Goal: Complete application form: Complete application form

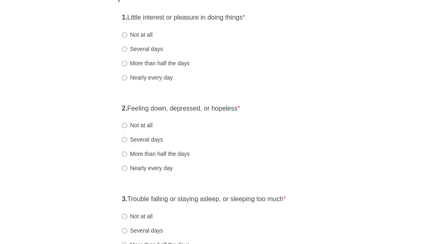
scroll to position [122, 0]
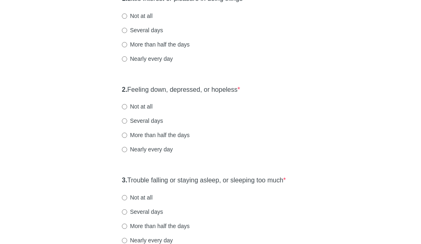
click at [138, 110] on label "Not at all" at bounding box center [137, 106] width 31 height 8
click at [127, 109] on input "Not at all" at bounding box center [124, 106] width 5 height 5
radio input "true"
click at [150, 125] on label "Several days" at bounding box center [142, 121] width 41 height 8
click at [127, 124] on input "Several days" at bounding box center [124, 120] width 5 height 5
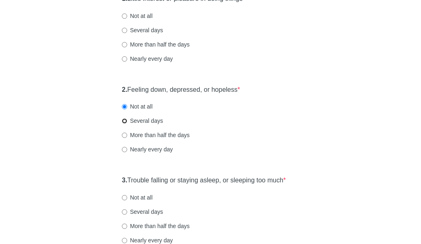
radio input "true"
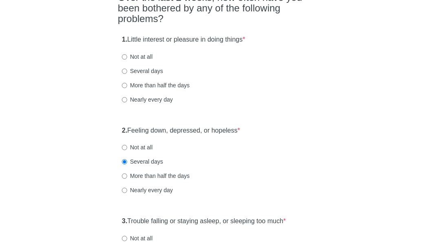
click at [153, 89] on label "More than half the days" at bounding box center [156, 85] width 68 height 8
click at [127, 88] on input "More than half the days" at bounding box center [124, 85] width 5 height 5
radio input "true"
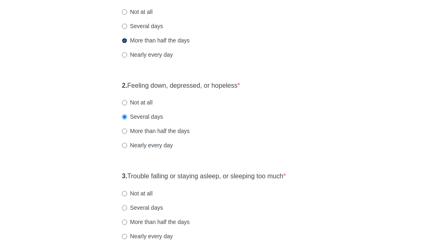
scroll to position [122, 0]
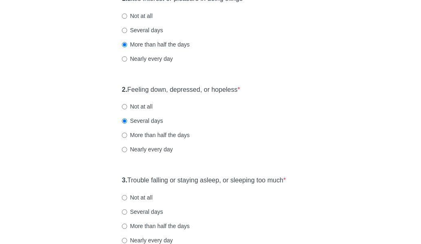
click at [131, 34] on label "Several days" at bounding box center [142, 30] width 41 height 8
click at [127, 33] on input "Several days" at bounding box center [124, 30] width 5 height 5
radio input "true"
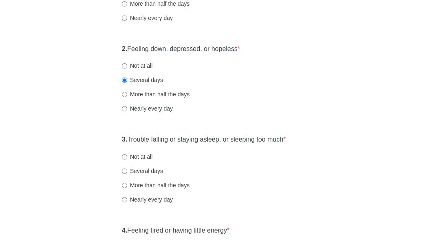
scroll to position [245, 0]
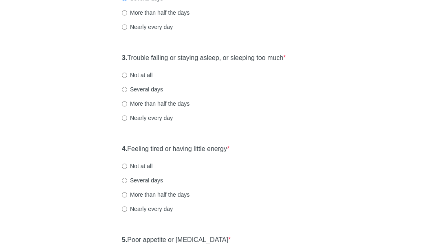
click at [296, 122] on div "Nearly every day" at bounding box center [210, 118] width 177 height 8
click at [126, 78] on input "Not at all" at bounding box center [124, 75] width 5 height 5
radio input "true"
click at [140, 110] on div "3. Trouble falling or staying asleep, or sleeping too much * Not at all Several…" at bounding box center [210, 91] width 185 height 85
click at [140, 93] on label "Several days" at bounding box center [142, 89] width 41 height 8
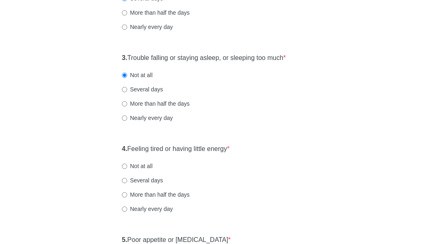
click at [127, 92] on input "Several days" at bounding box center [124, 89] width 5 height 5
radio input "true"
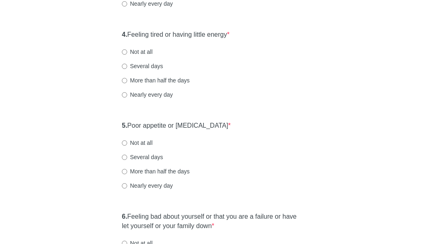
scroll to position [367, 0]
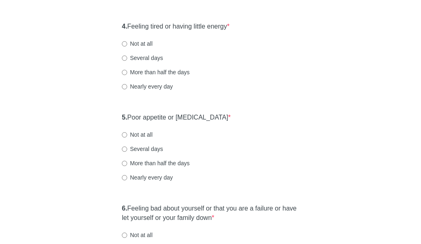
click at [146, 62] on label "Several days" at bounding box center [142, 58] width 41 height 8
click at [127, 61] on input "Several days" at bounding box center [124, 57] width 5 height 5
radio input "true"
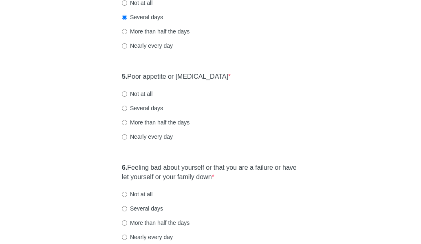
click at [141, 98] on label "Not at all" at bounding box center [137, 94] width 31 height 8
click at [127, 97] on input "Not at all" at bounding box center [124, 93] width 5 height 5
radio input "true"
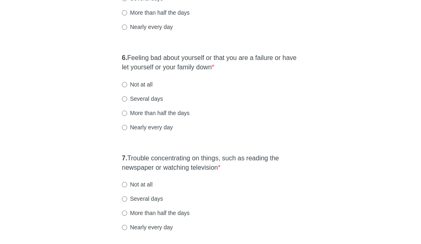
scroll to position [530, 0]
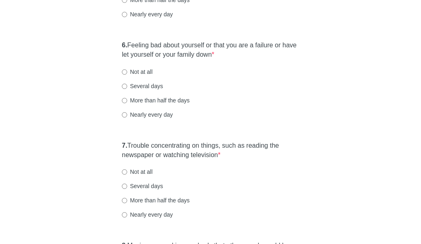
click at [138, 76] on label "Not at all" at bounding box center [137, 72] width 31 height 8
click at [127, 75] on input "Not at all" at bounding box center [124, 71] width 5 height 5
radio input "true"
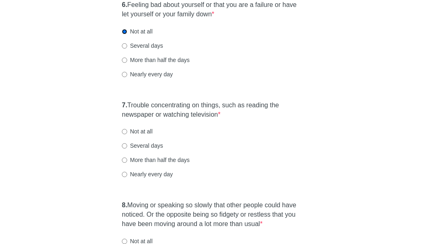
scroll to position [571, 0]
click at [145, 135] on label "Not at all" at bounding box center [137, 131] width 31 height 8
click at [127, 134] on input "Not at all" at bounding box center [124, 130] width 5 height 5
radio input "true"
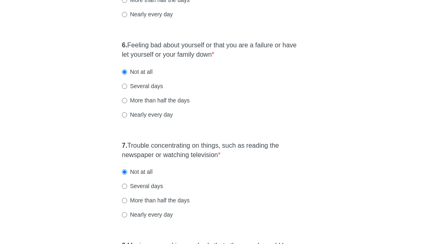
click at [144, 90] on label "Several days" at bounding box center [142, 86] width 41 height 8
click at [127, 89] on input "Several days" at bounding box center [124, 86] width 5 height 5
radio input "true"
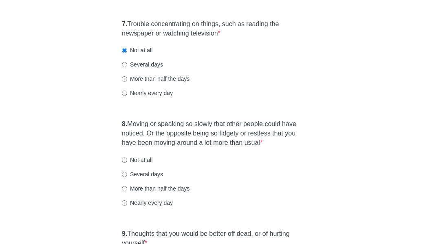
scroll to position [652, 0]
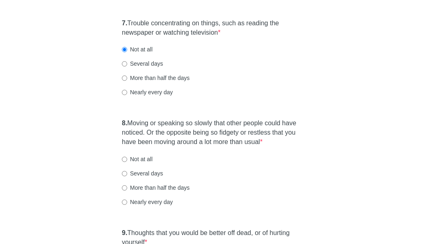
click at [151, 68] on label "Several days" at bounding box center [142, 64] width 41 height 8
click at [127, 66] on input "Several days" at bounding box center [124, 63] width 5 height 5
radio input "true"
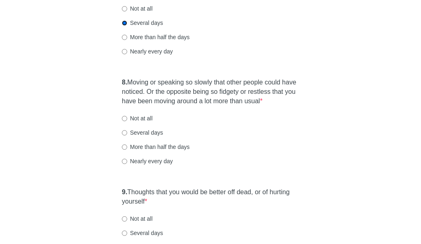
scroll to position [734, 0]
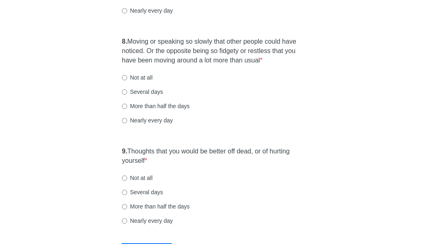
click at [148, 96] on label "Several days" at bounding box center [142, 92] width 41 height 8
click at [127, 95] on input "Several days" at bounding box center [124, 91] width 5 height 5
radio input "true"
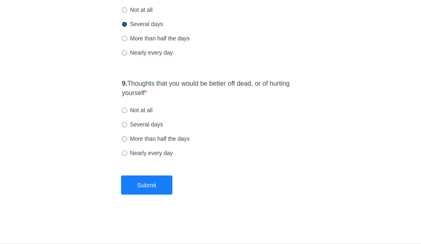
scroll to position [815, 0]
click at [141, 113] on label "Not at all" at bounding box center [137, 110] width 31 height 8
click at [127, 113] on input "Not at all" at bounding box center [124, 110] width 5 height 5
radio input "true"
click at [157, 188] on button "Submit" at bounding box center [147, 184] width 52 height 19
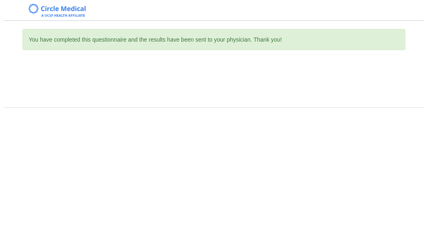
scroll to position [0, 0]
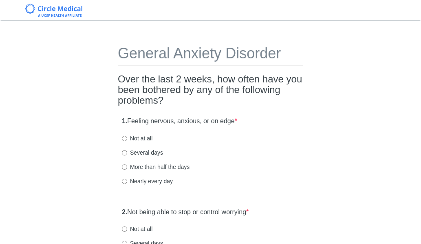
click at [143, 154] on label "Several days" at bounding box center [142, 152] width 41 height 8
click at [127, 154] on input "Several days" at bounding box center [124, 152] width 5 height 5
radio input "true"
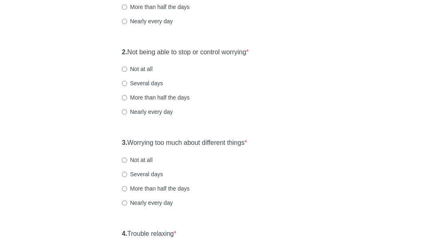
scroll to position [163, 0]
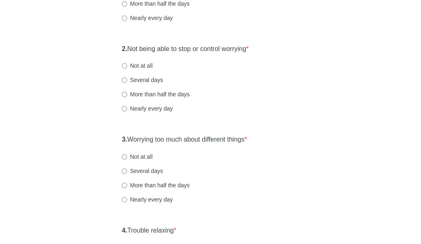
click at [137, 75] on div "2. Not being able to stop or control worrying * Not at all Several days More th…" at bounding box center [210, 82] width 185 height 85
click at [141, 79] on label "Several days" at bounding box center [142, 80] width 41 height 8
click at [127, 79] on input "Several days" at bounding box center [124, 79] width 5 height 5
radio input "true"
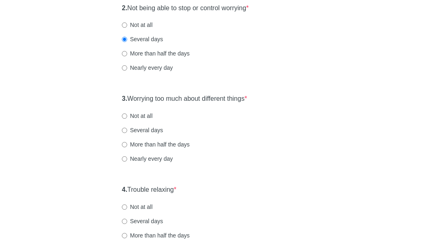
click at [135, 115] on label "Not at all" at bounding box center [137, 116] width 31 height 8
click at [127, 115] on input "Not at all" at bounding box center [124, 115] width 5 height 5
radio input "true"
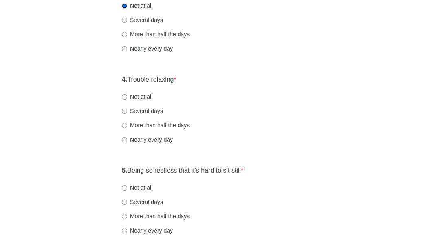
scroll to position [326, 0]
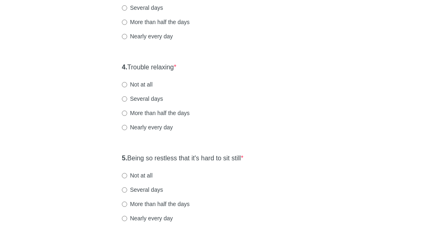
click at [148, 109] on label "More than half the days" at bounding box center [156, 113] width 68 height 8
click at [127, 110] on input "More than half the days" at bounding box center [124, 112] width 5 height 5
radio input "true"
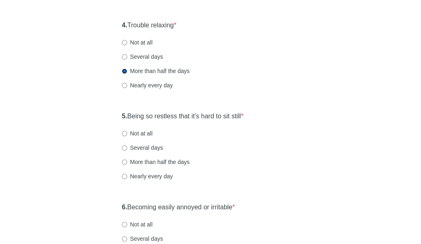
scroll to position [408, 0]
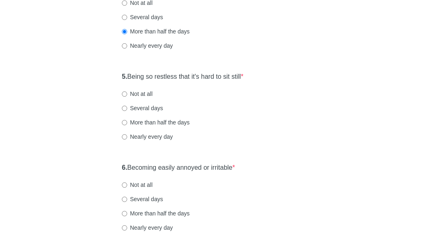
click at [141, 105] on label "Several days" at bounding box center [142, 108] width 41 height 8
click at [127, 106] on input "Several days" at bounding box center [124, 108] width 5 height 5
radio input "true"
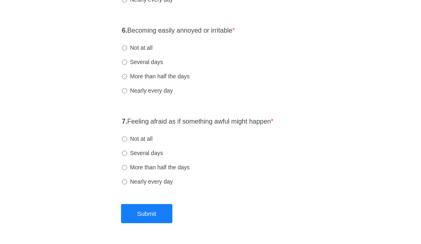
scroll to position [530, 0]
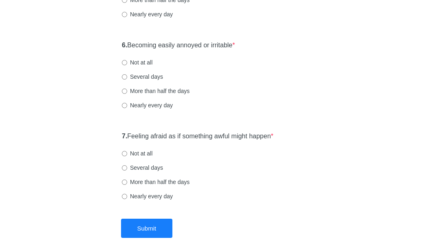
click at [133, 73] on label "Several days" at bounding box center [142, 77] width 41 height 8
click at [127, 74] on input "Several days" at bounding box center [124, 76] width 5 height 5
radio input "true"
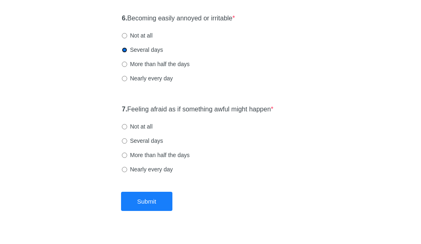
scroll to position [571, 0]
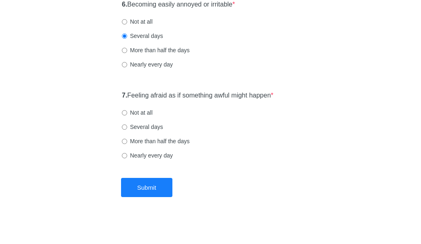
click at [146, 127] on label "Several days" at bounding box center [142, 127] width 41 height 8
click at [127, 127] on input "Several days" at bounding box center [124, 126] width 5 height 5
radio input "true"
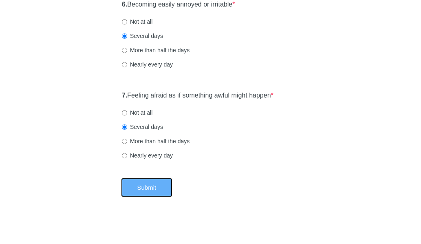
click at [150, 181] on button "Submit" at bounding box center [147, 187] width 52 height 19
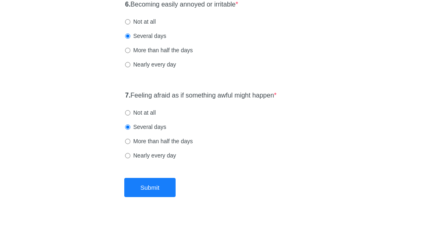
scroll to position [0, 0]
